Goal: Obtain resource: Download file/media

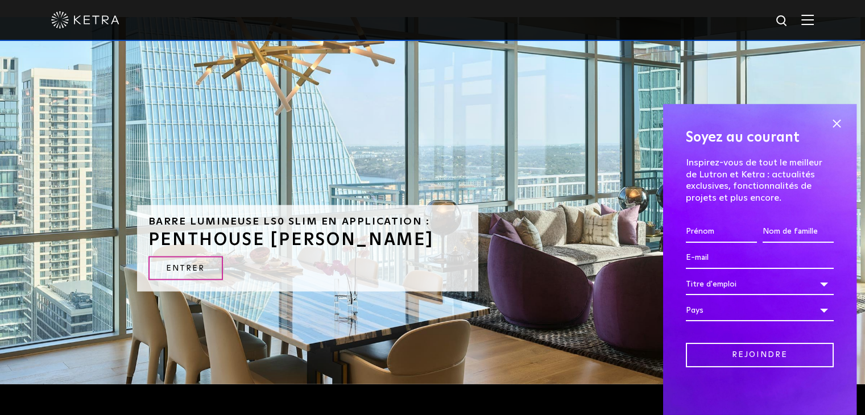
scroll to position [2501, 0]
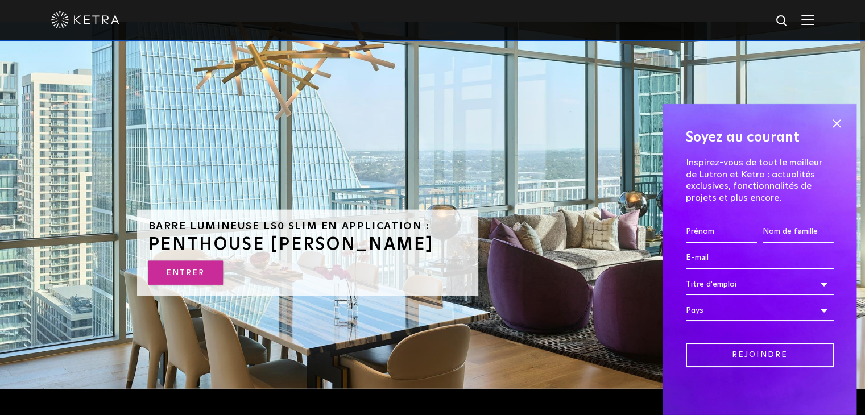
click at [179, 269] on font "ENTRER" at bounding box center [185, 273] width 39 height 8
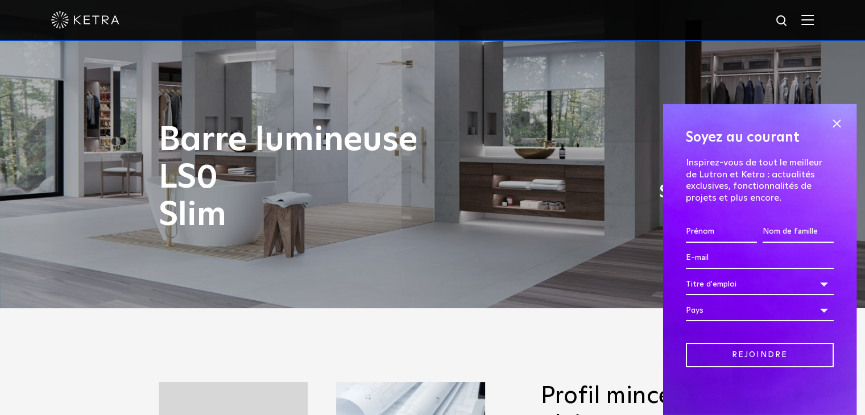
scroll to position [398, 0]
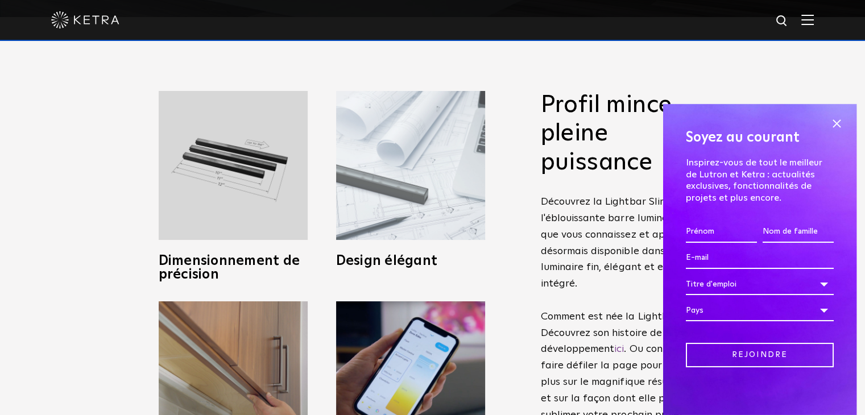
click at [384, 186] on img at bounding box center [410, 165] width 149 height 149
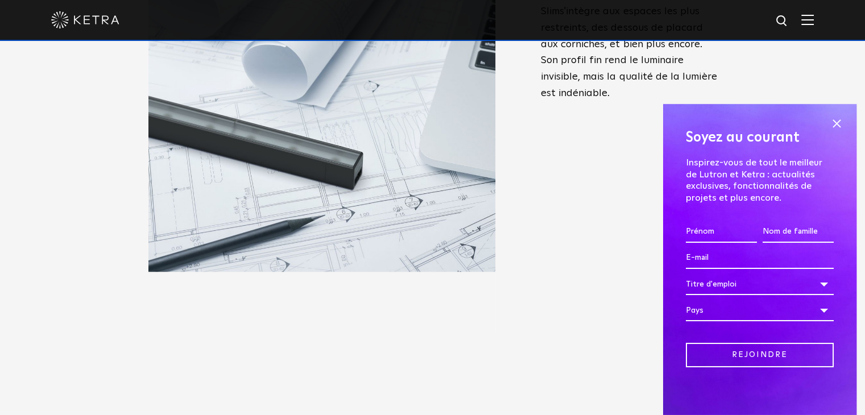
scroll to position [569, 0]
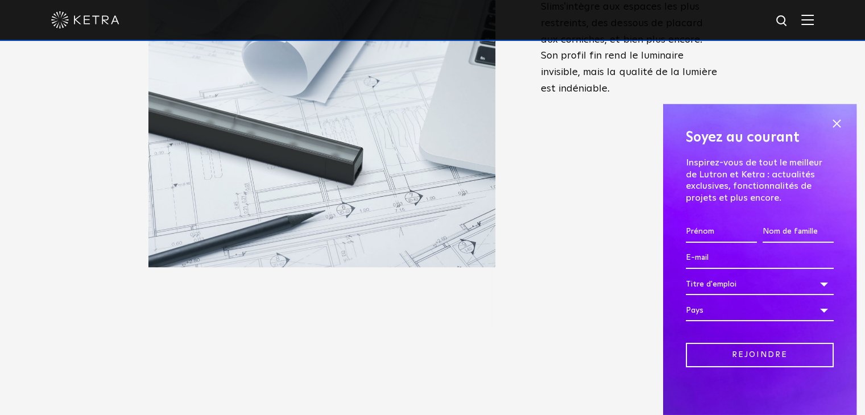
click at [141, 196] on div "Dimensionnement de précision Conçue pour s'adapter à n'importe quel espace, la …" at bounding box center [321, 123] width 375 height 407
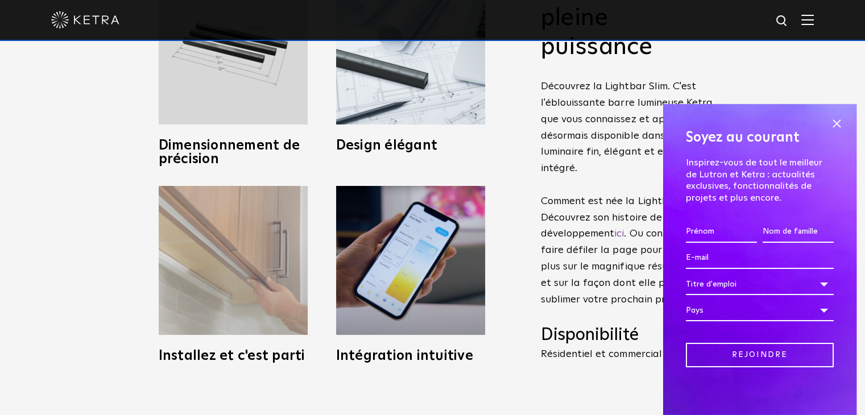
scroll to position [512, 0]
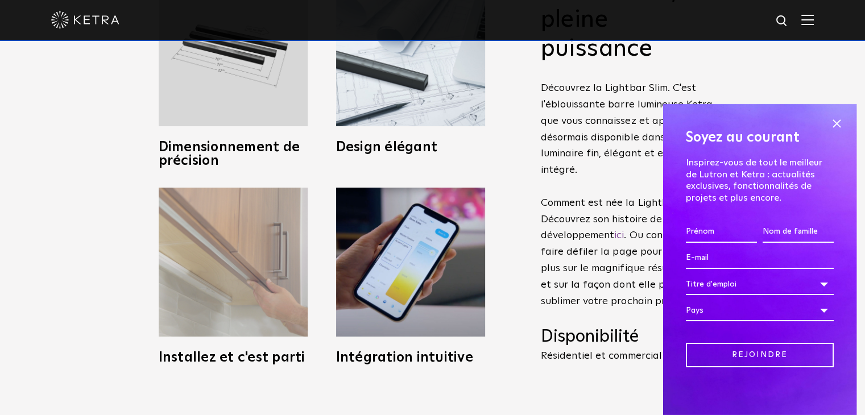
click at [220, 194] on img at bounding box center [233, 262] width 149 height 149
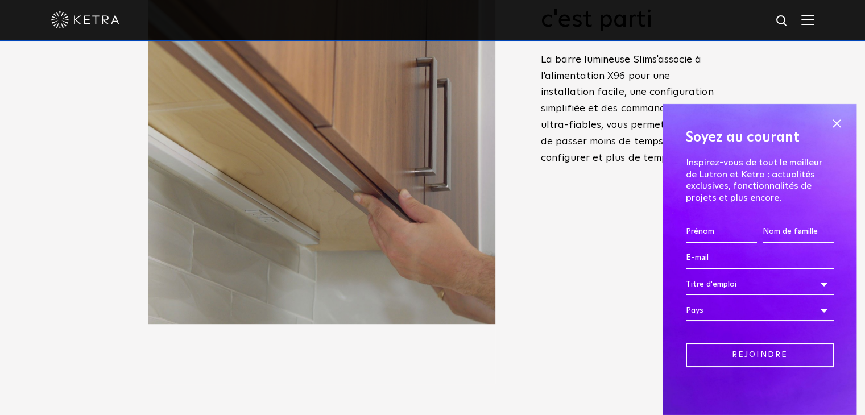
click at [161, 171] on img at bounding box center [321, 150] width 347 height 347
click at [0, 142] on div "Profil mince, pleine puissance Découvrez la Lightbar Slim. C'est l'éblouissante…" at bounding box center [432, 191] width 865 height 576
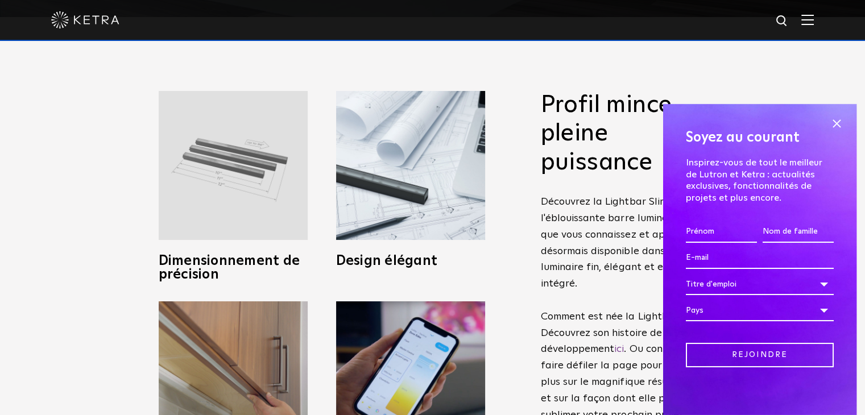
scroll to position [398, 0]
click at [230, 148] on img at bounding box center [233, 165] width 149 height 149
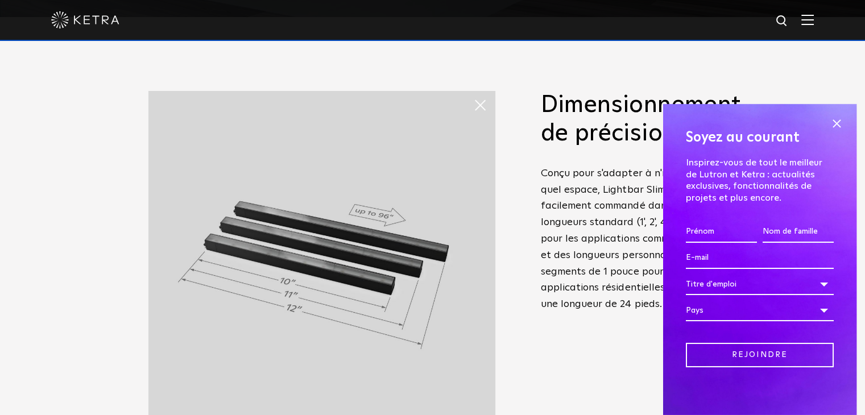
click at [112, 170] on div "Profil mince, pleine puissance Découvrez la Lightbar Slim. C'est l'éblouissante…" at bounding box center [432, 305] width 865 height 576
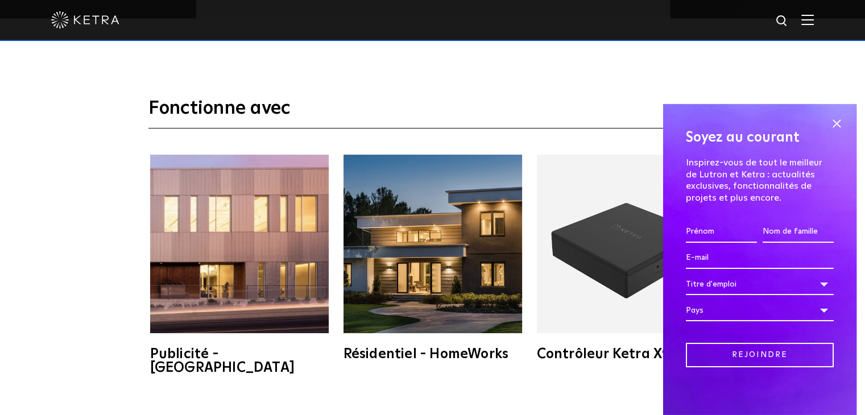
scroll to position [1934, 0]
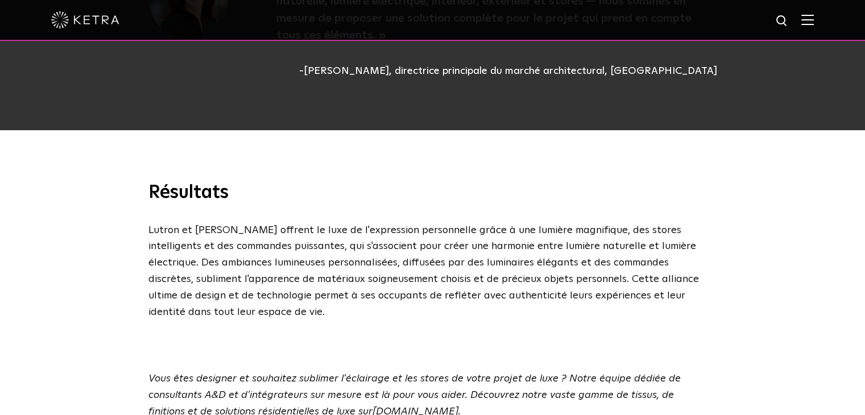
scroll to position [3982, 0]
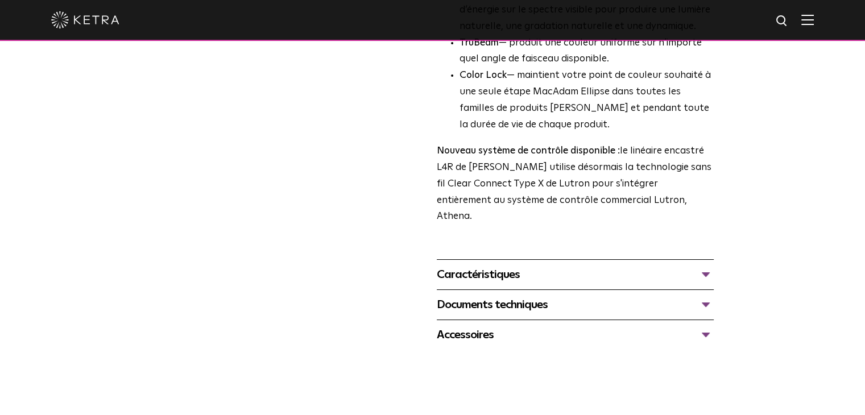
scroll to position [341, 0]
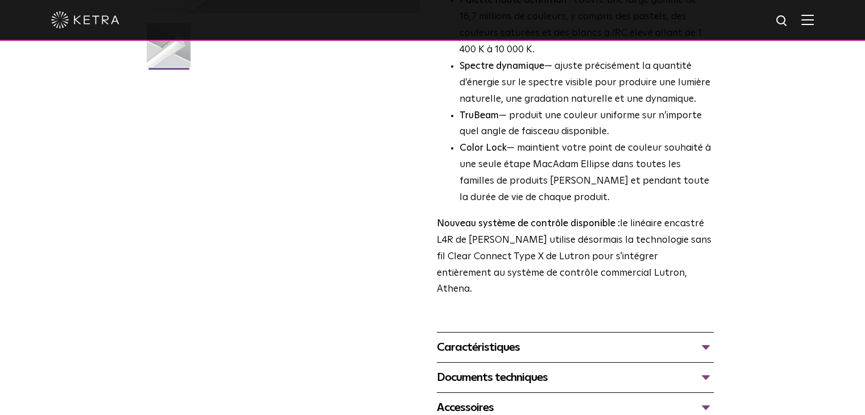
click at [511, 342] on font "Caractéristiques" at bounding box center [478, 347] width 83 height 11
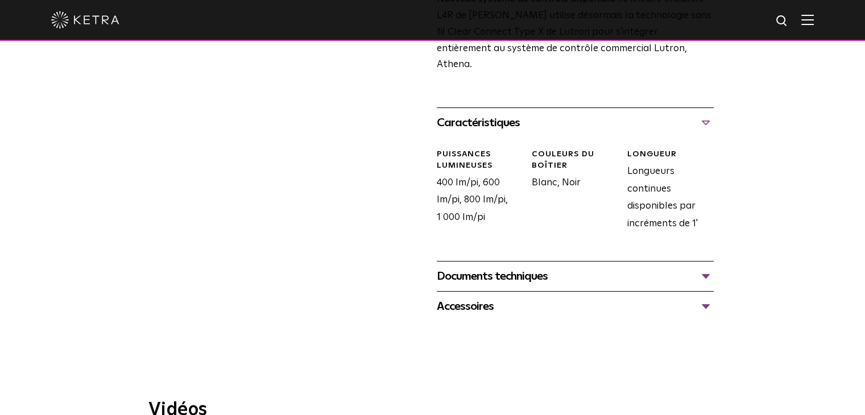
scroll to position [569, 0]
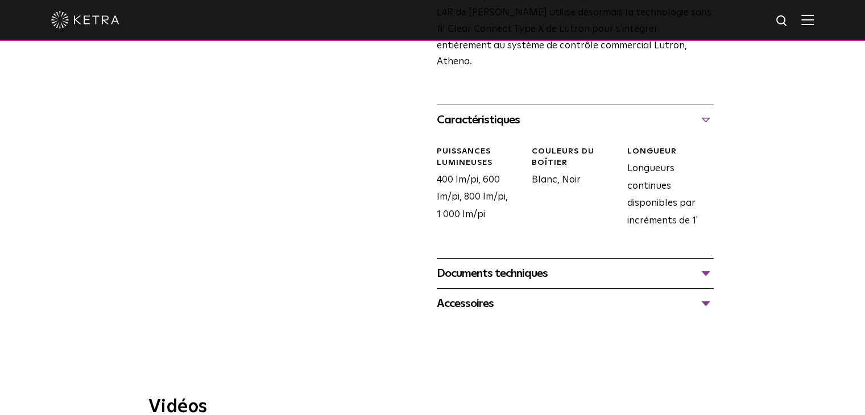
click at [486, 265] on div "Documents techniques" at bounding box center [575, 274] width 277 height 18
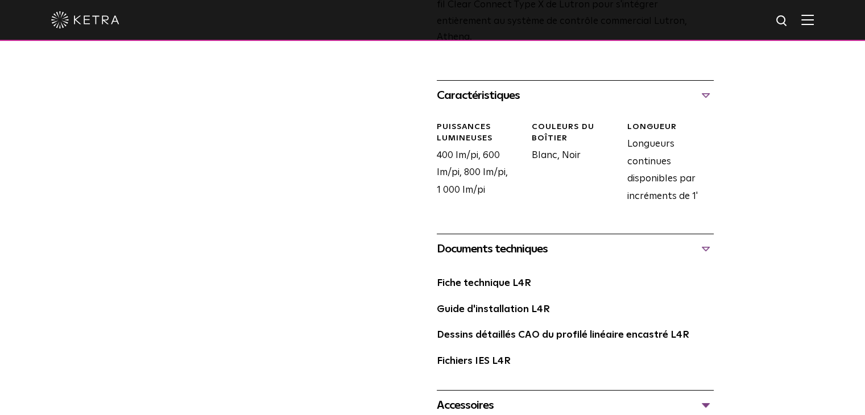
scroll to position [683, 0]
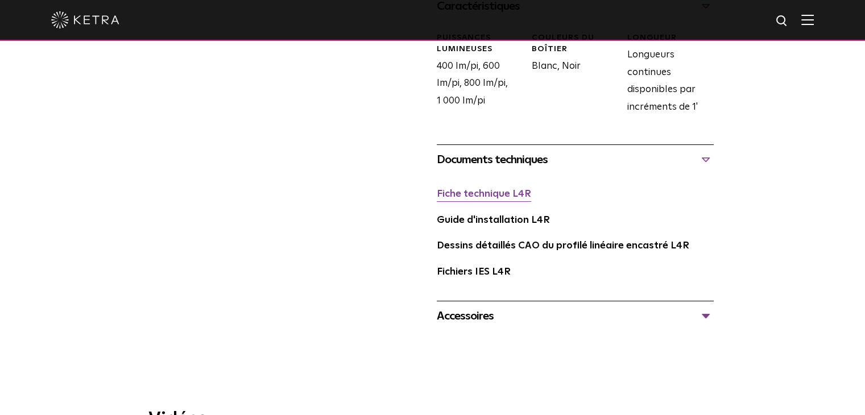
click at [444, 189] on font "Fiche technique L4R" at bounding box center [484, 194] width 94 height 10
click at [517, 216] on font "Guide d'installation L4R" at bounding box center [493, 221] width 113 height 10
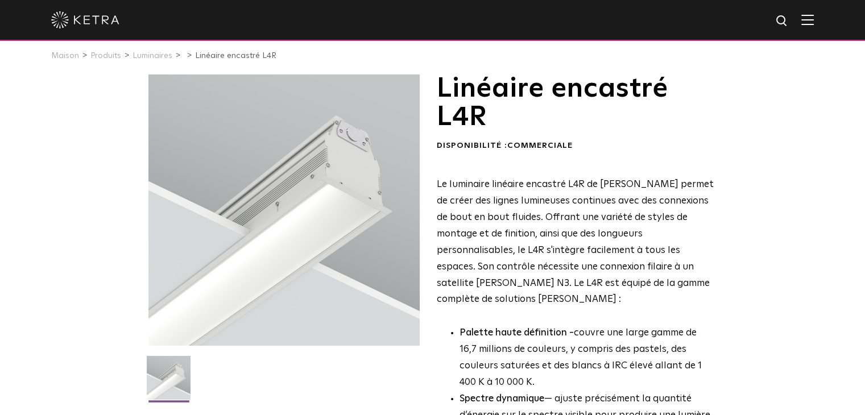
scroll to position [0, 0]
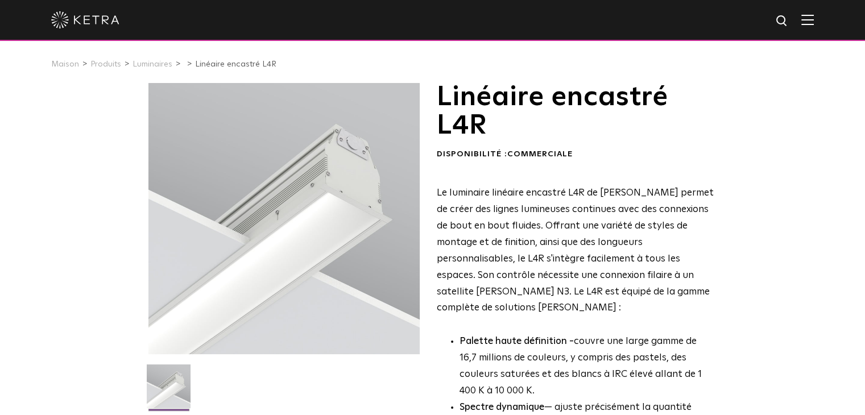
drag, startPoint x: 313, startPoint y: 187, endPoint x: 736, endPoint y: 138, distance: 425.5
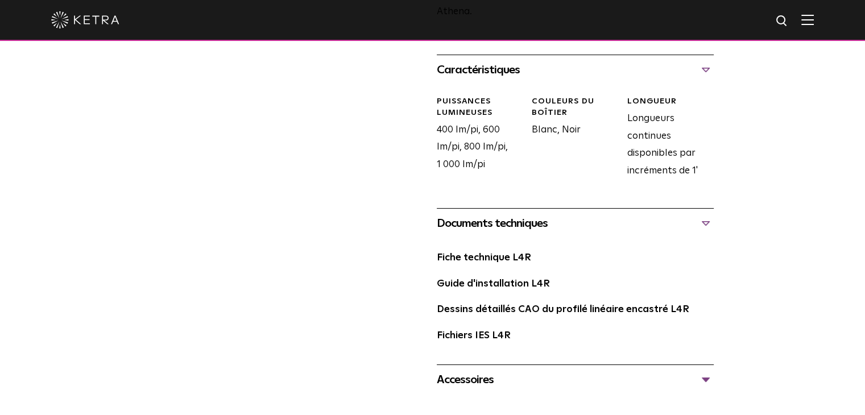
scroll to position [626, 0]
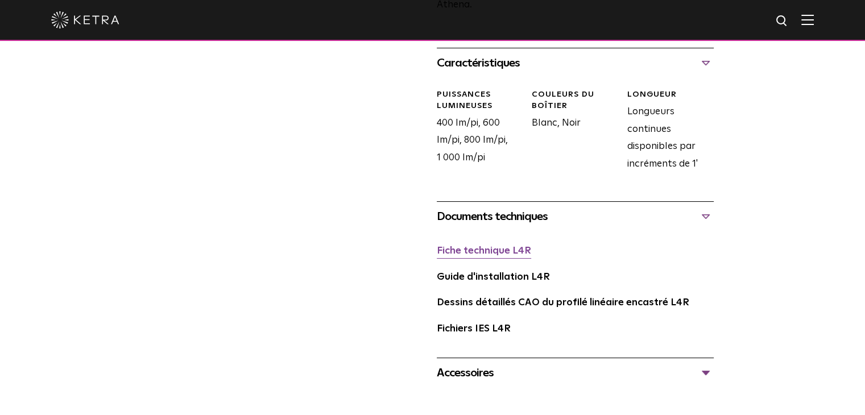
click at [477, 246] on font "Fiche technique L4R" at bounding box center [484, 251] width 94 height 10
click at [499, 298] on font "Dessins détaillés CAO du profilé linéaire encastré L4R" at bounding box center [563, 303] width 253 height 10
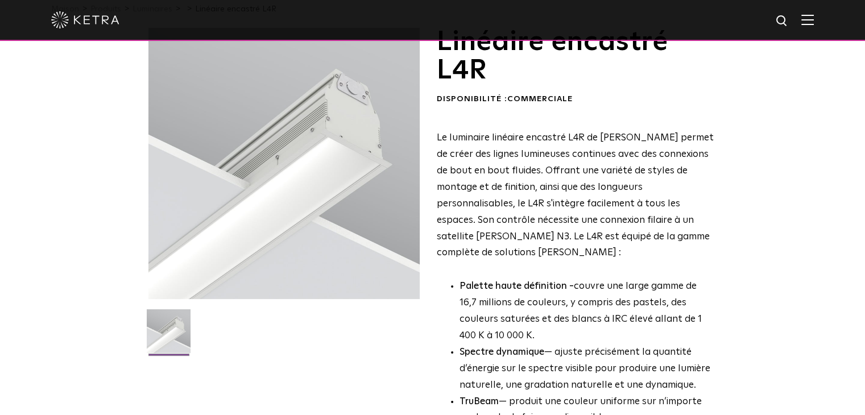
scroll to position [0, 0]
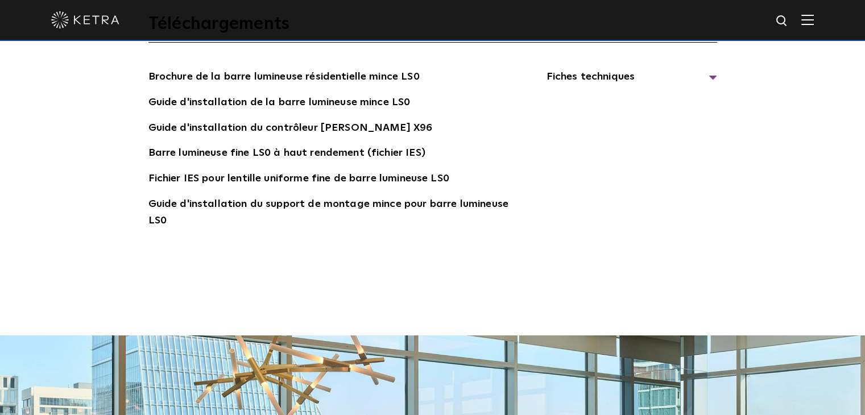
scroll to position [2162, 0]
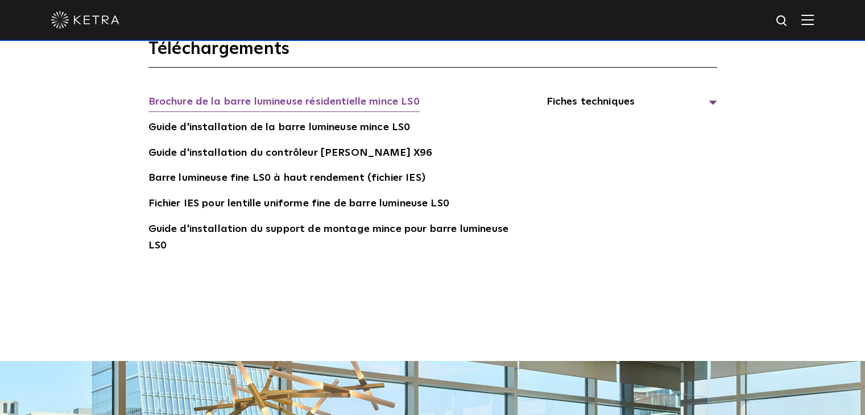
click at [166, 97] on font "Brochure de la barre lumineuse résidentielle mince LS0" at bounding box center [283, 102] width 271 height 10
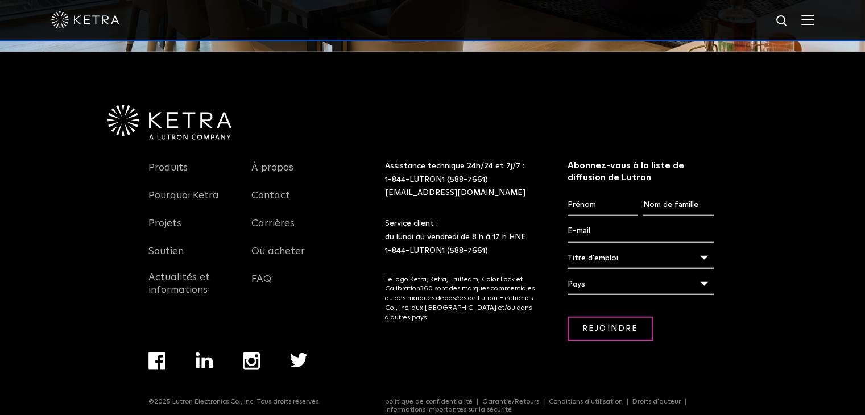
scroll to position [2842, 0]
